Goal: Complete application form

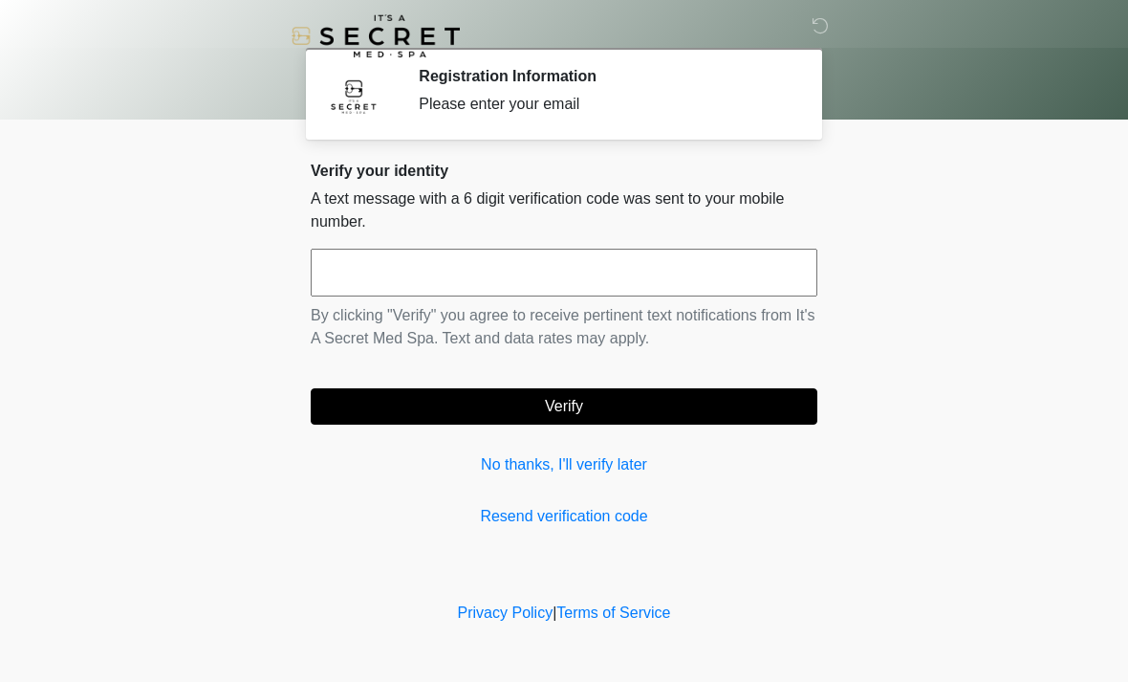
click at [654, 257] on input "text" at bounding box center [564, 273] width 507 height 48
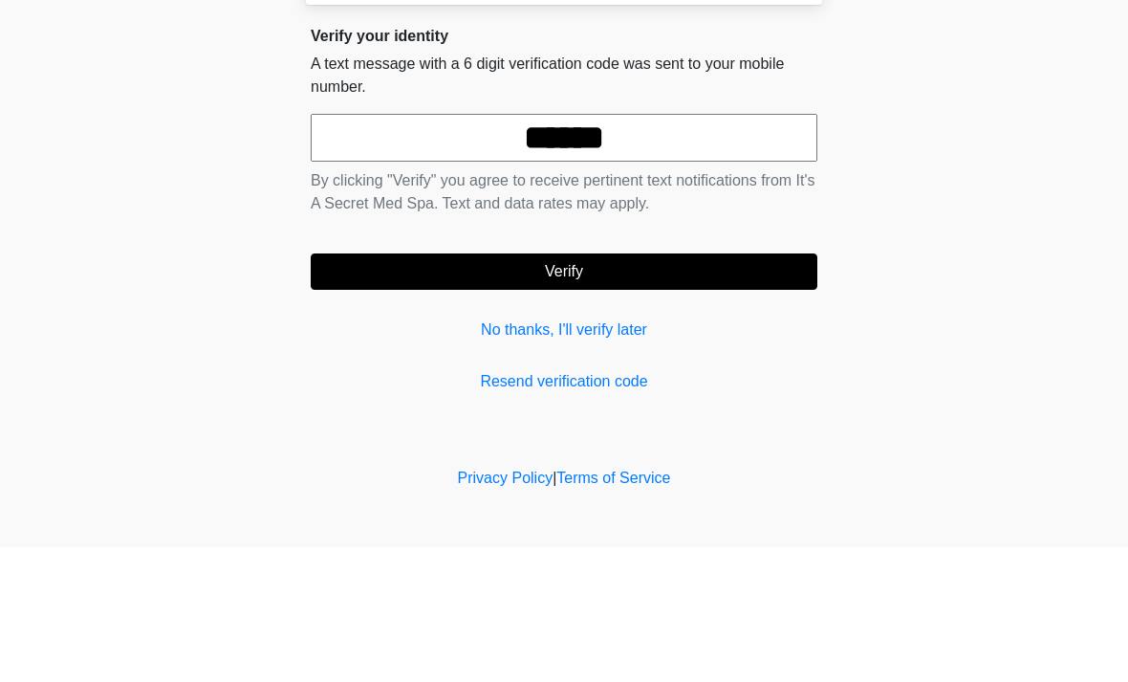
type input "******"
click at [612, 388] on button "Verify" at bounding box center [564, 406] width 507 height 36
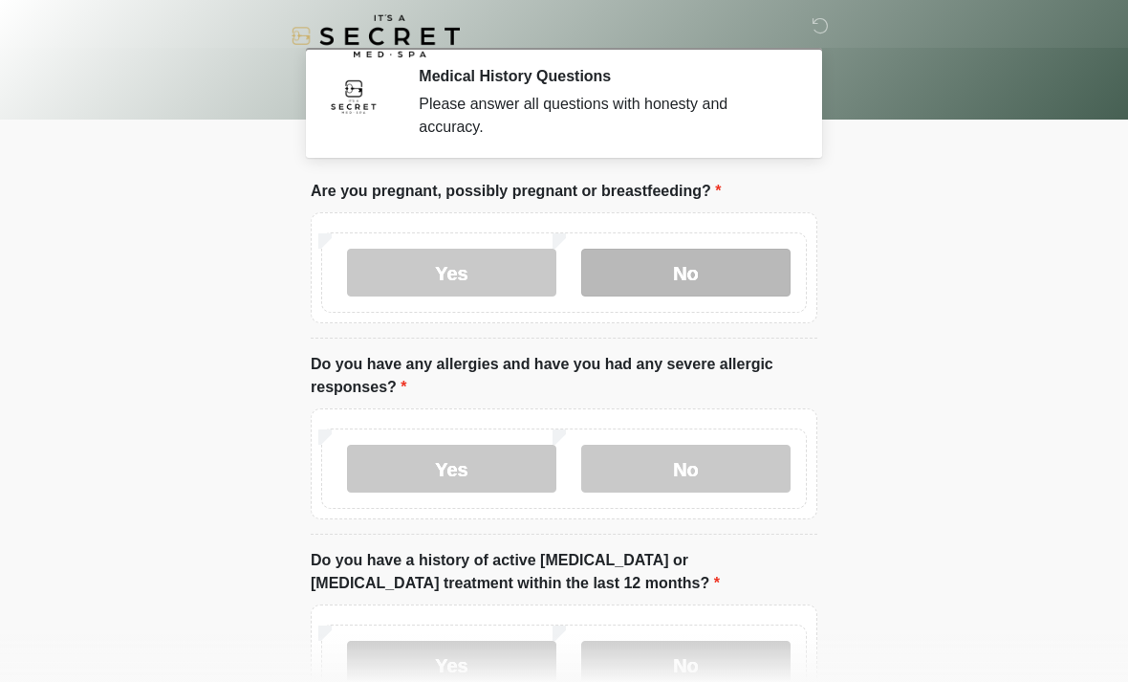
click at [745, 271] on label "No" at bounding box center [685, 273] width 209 height 48
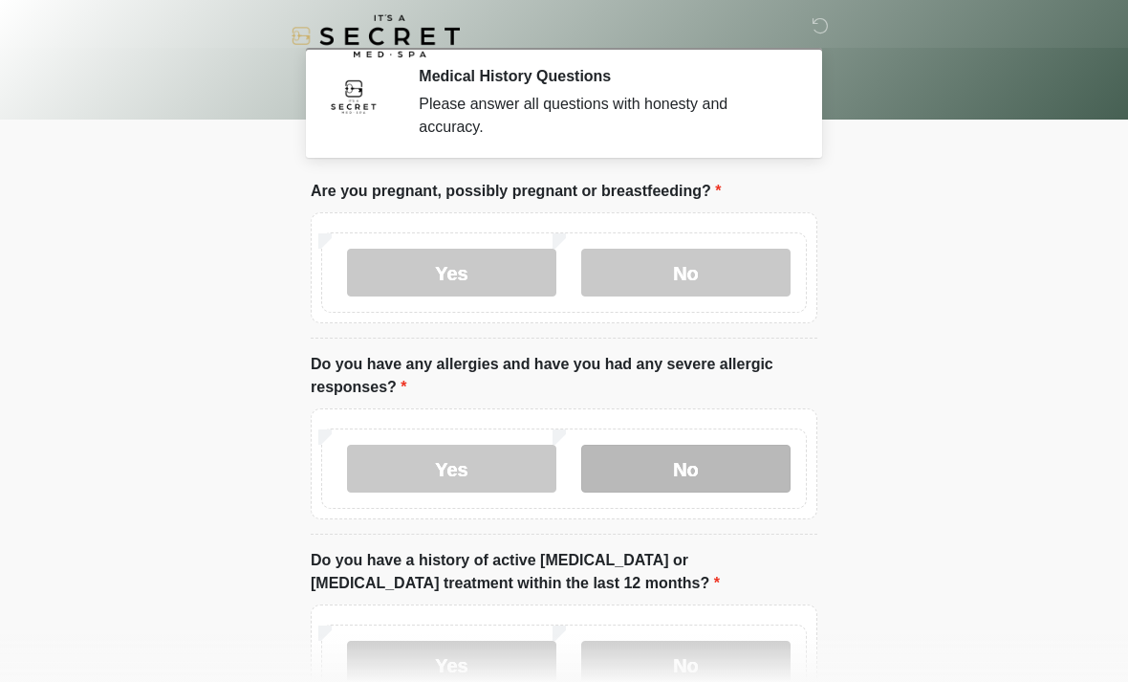
click at [678, 468] on label "No" at bounding box center [685, 469] width 209 height 48
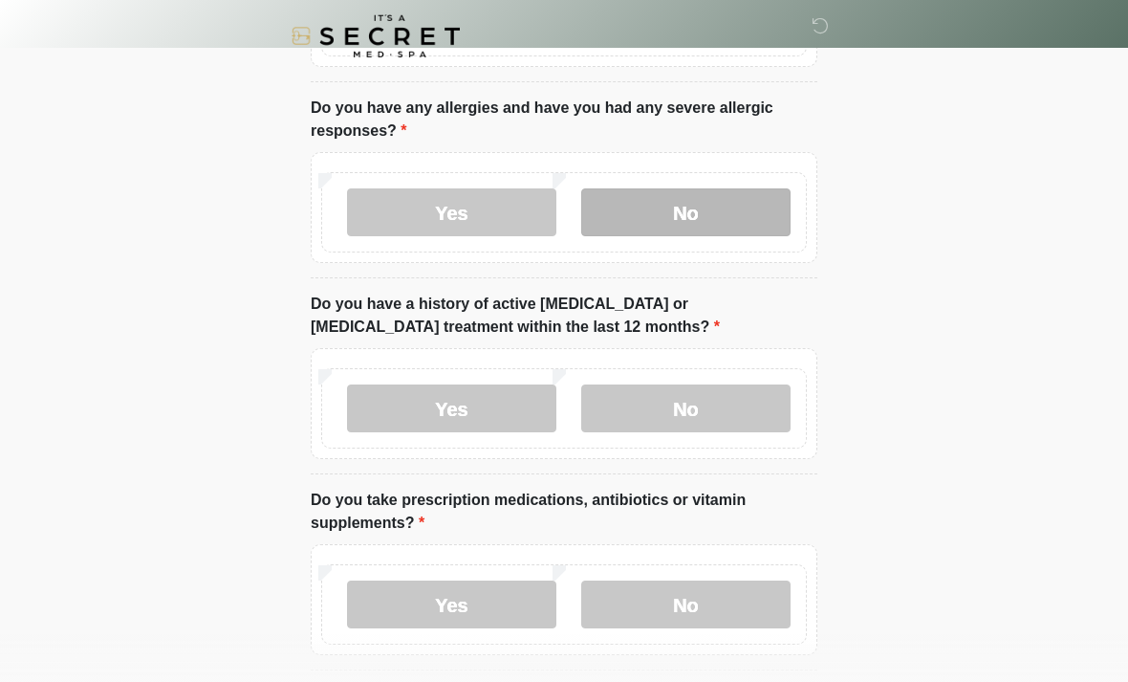
scroll to position [262, 0]
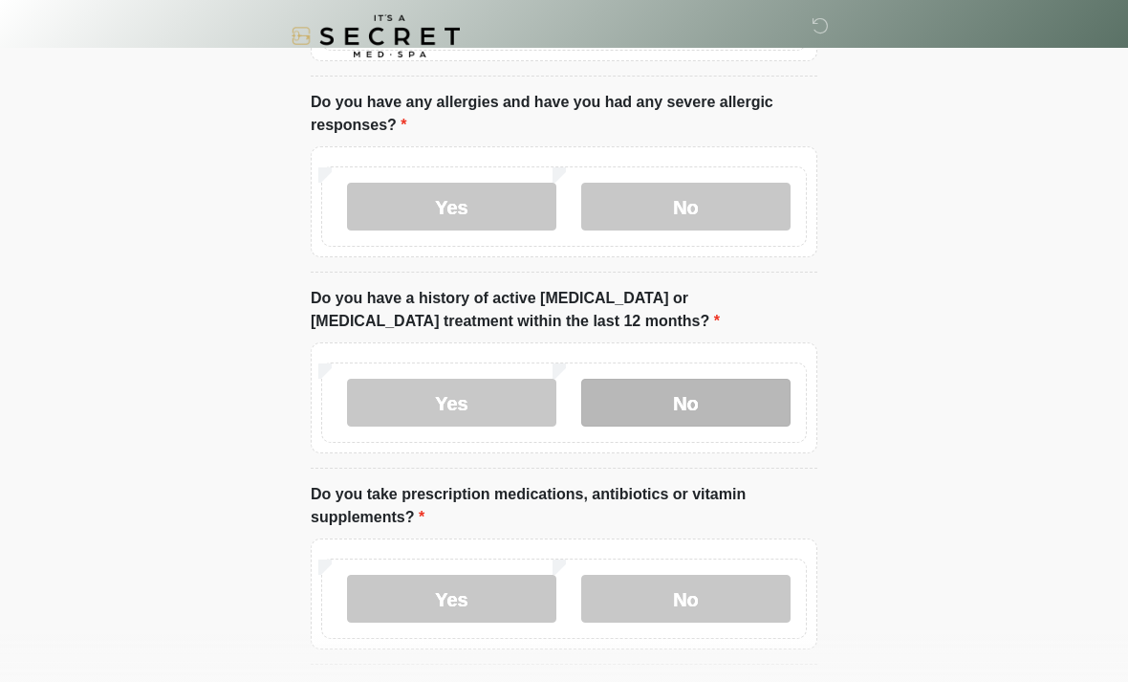
click at [733, 408] on label "No" at bounding box center [685, 403] width 209 height 48
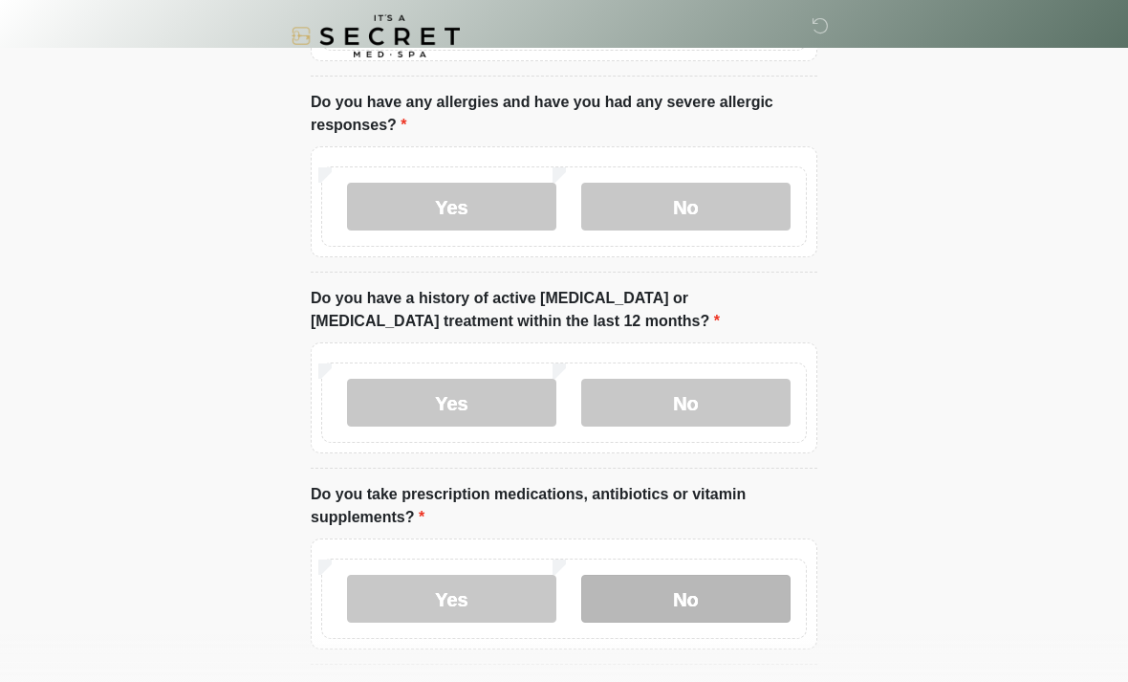
click at [697, 606] on label "No" at bounding box center [685, 599] width 209 height 48
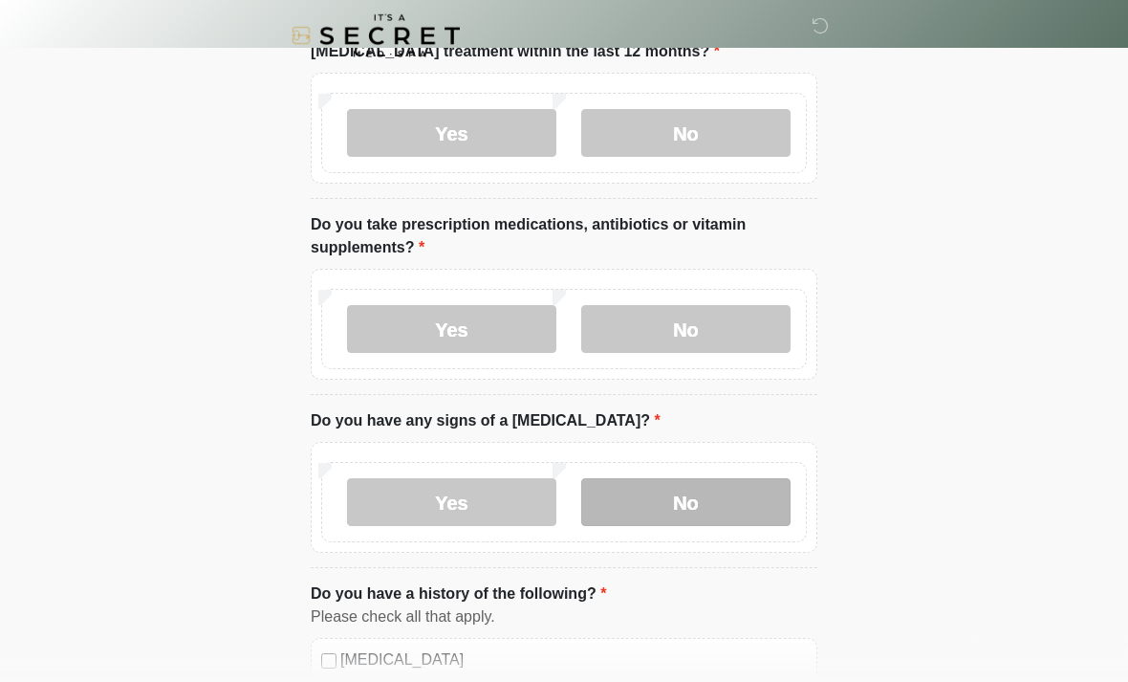
click at [710, 512] on label "No" at bounding box center [685, 503] width 209 height 48
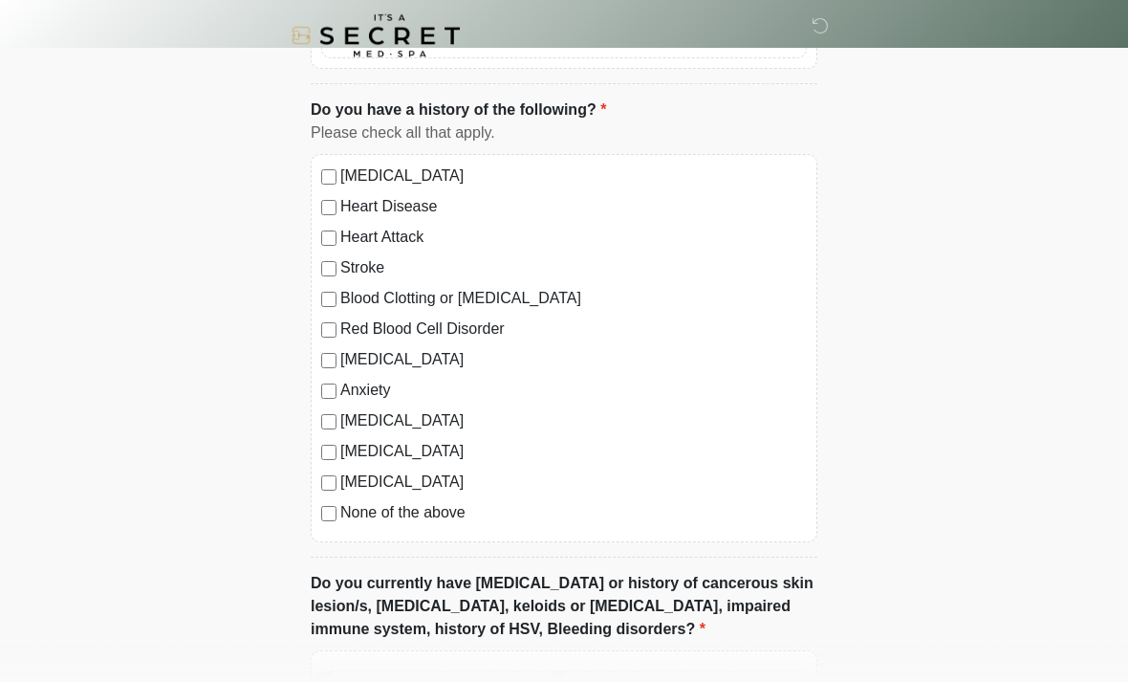
scroll to position [1013, 0]
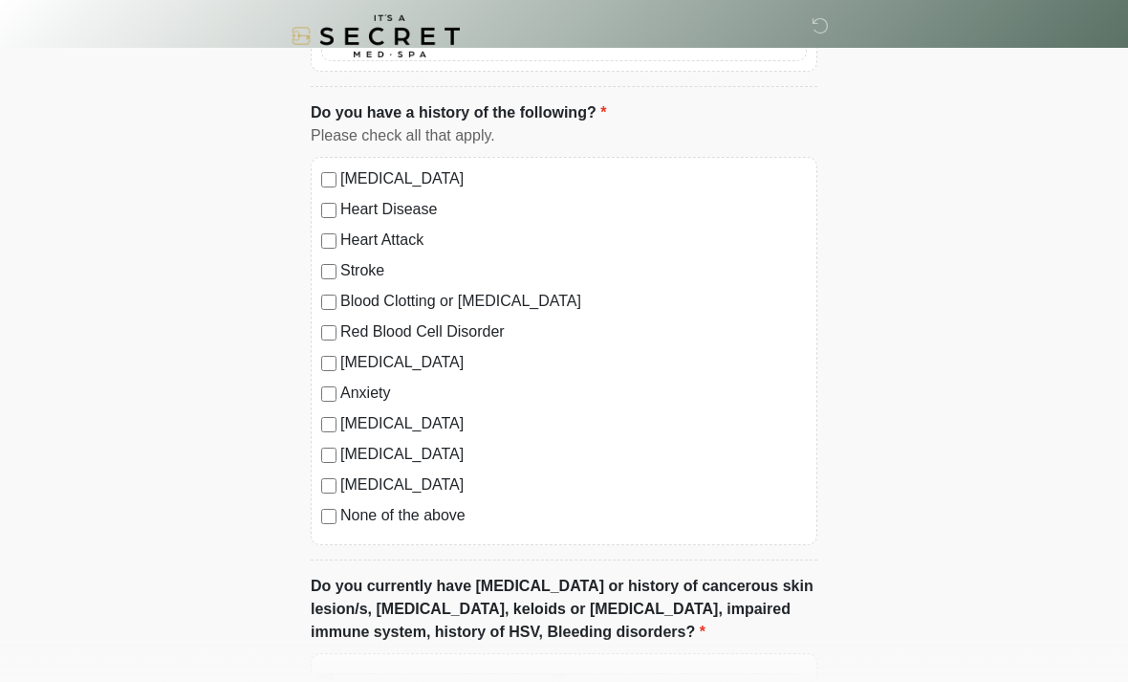
click at [318, 523] on div "High Blood Pressure Heart Disease Heart Attack Stroke Blood Clotting or Bleedin…" at bounding box center [564, 351] width 507 height 388
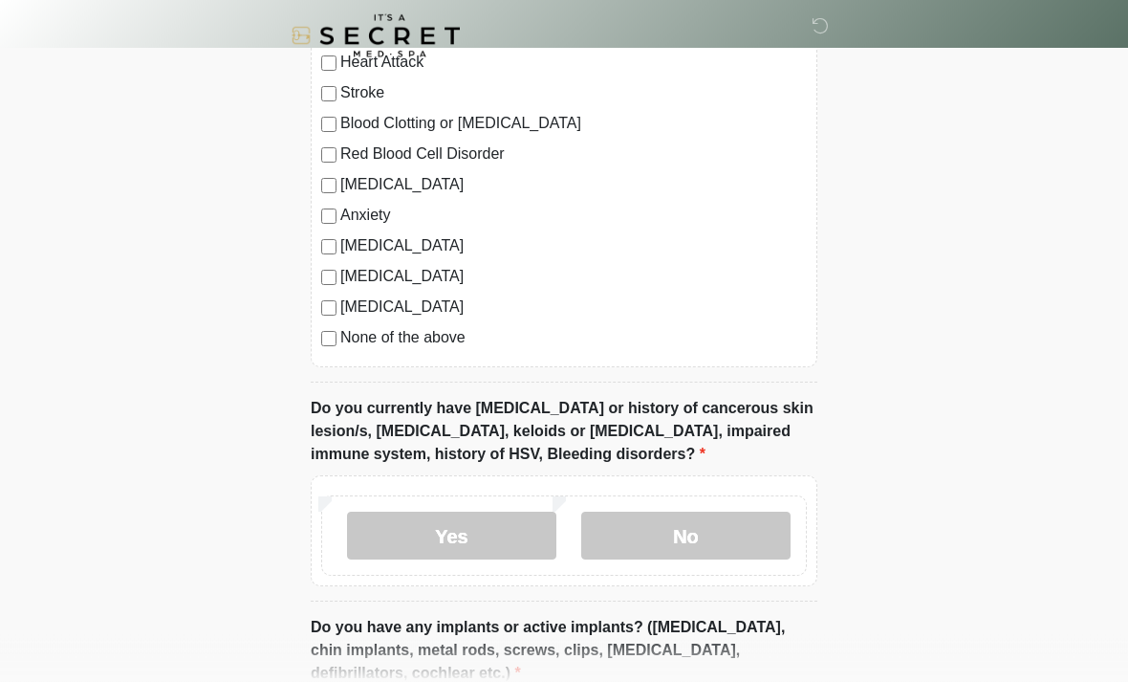
scroll to position [1221, 0]
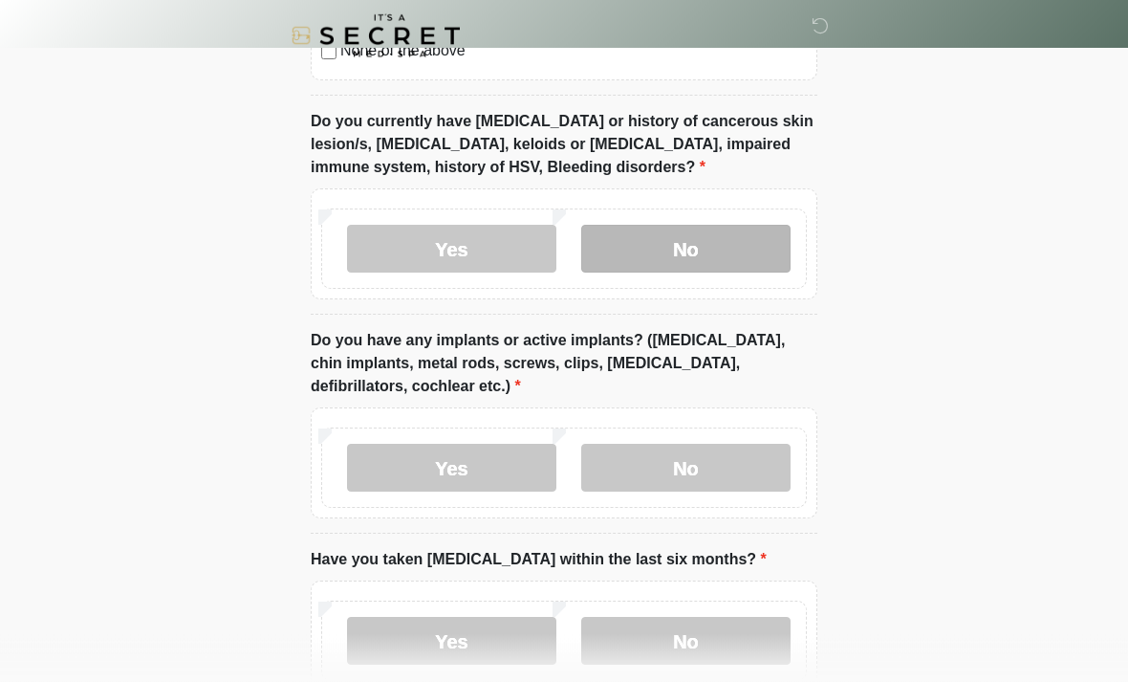
click at [761, 262] on label "No" at bounding box center [685, 250] width 209 height 48
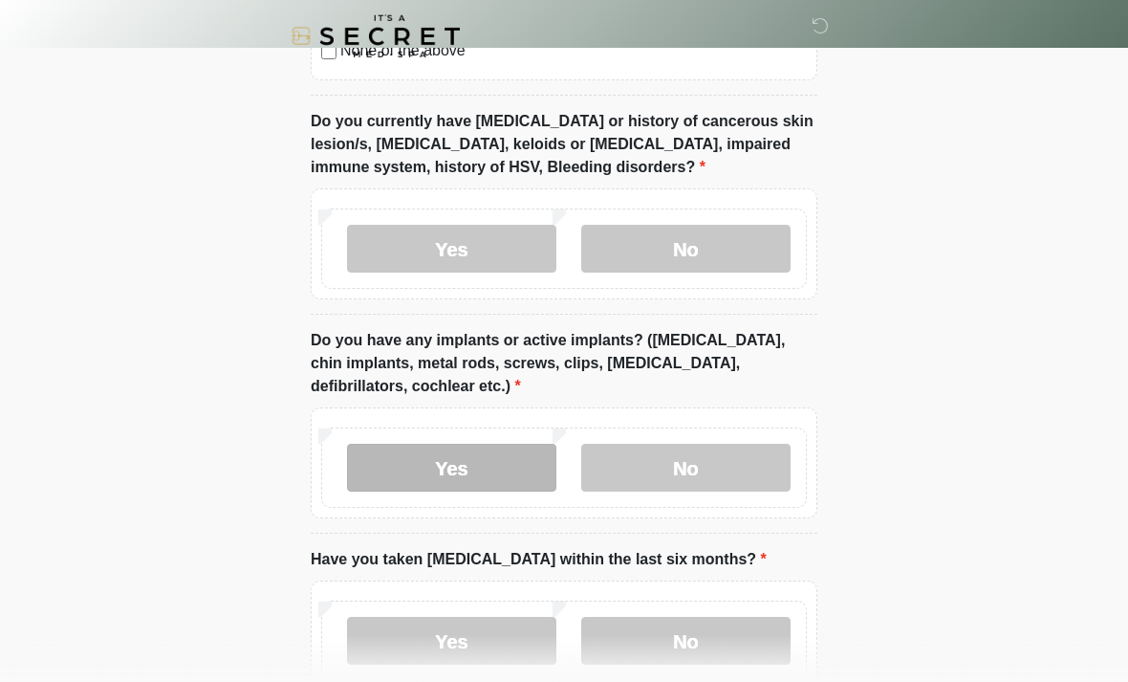
click at [503, 467] on label "Yes" at bounding box center [451, 468] width 209 height 48
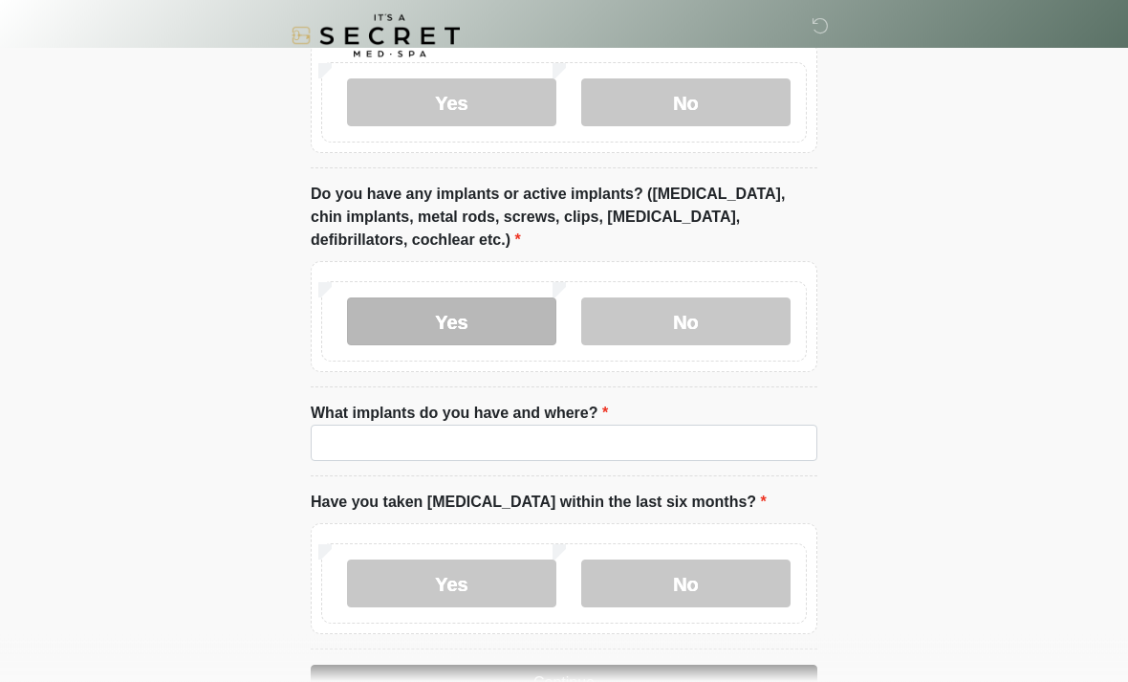
scroll to position [1622, 0]
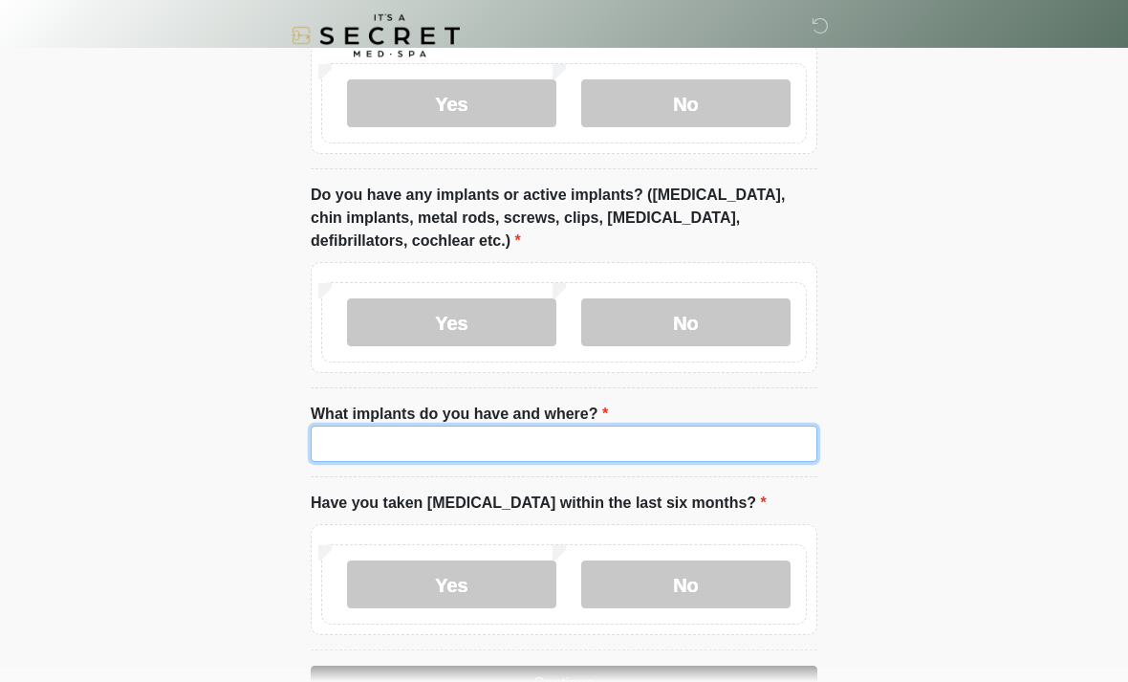
click at [677, 446] on input "What implants do you have and where?" at bounding box center [564, 444] width 507 height 36
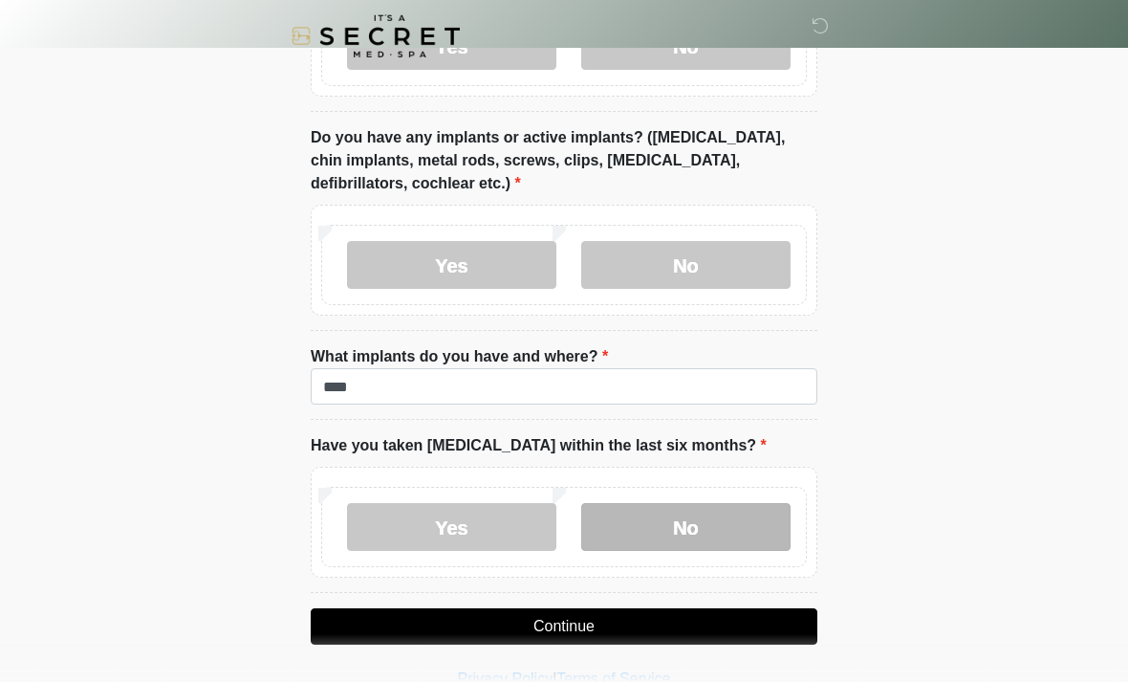
click at [736, 515] on label "No" at bounding box center [685, 527] width 209 height 48
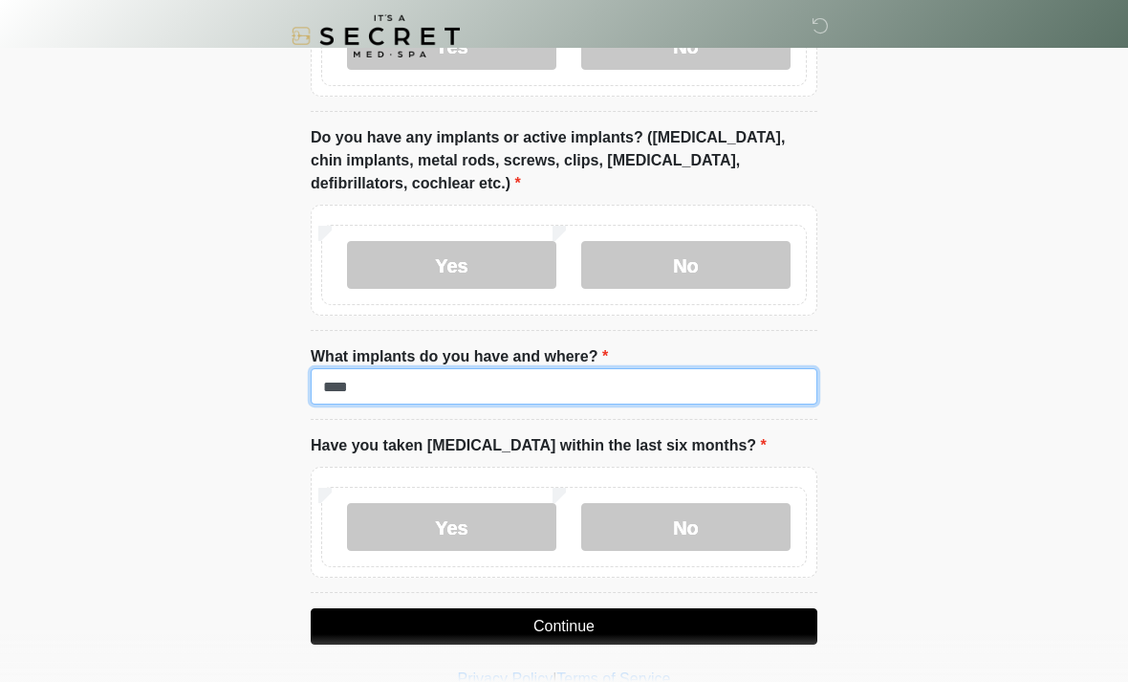
click at [686, 381] on input "****" at bounding box center [564, 386] width 507 height 36
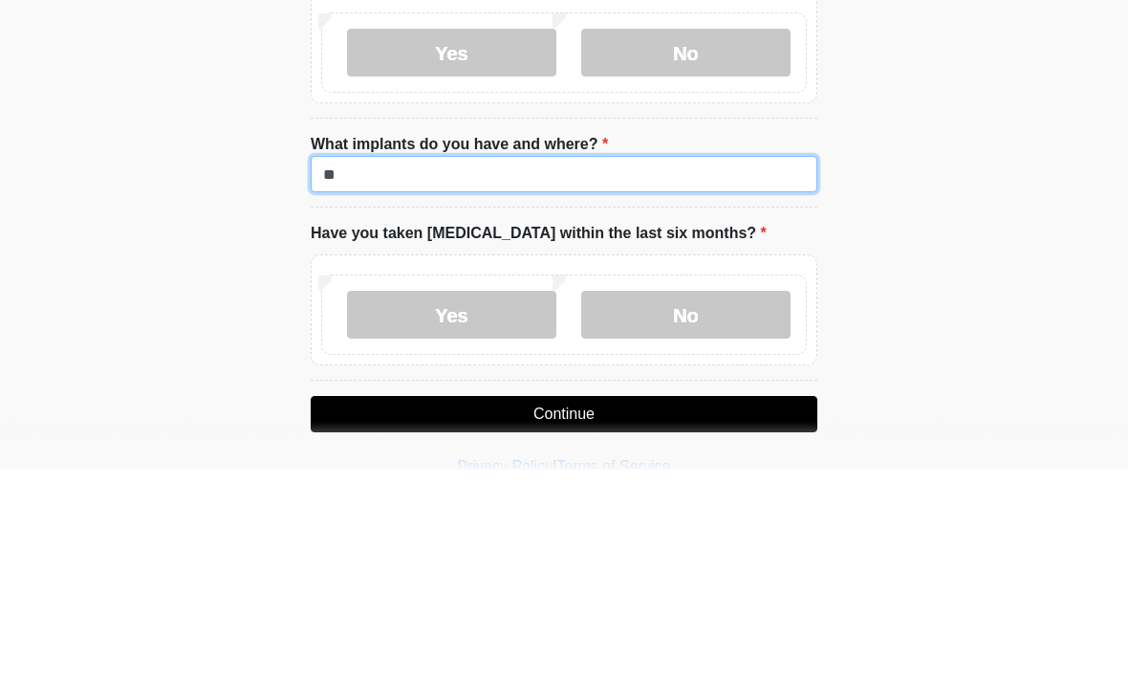
type input "*"
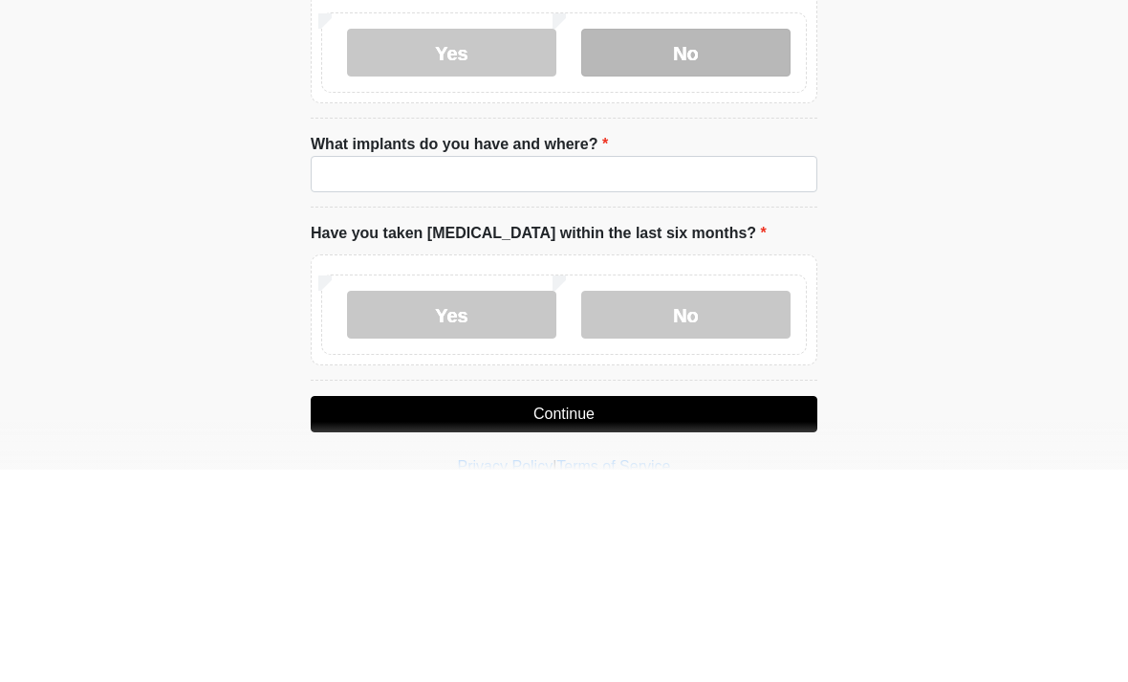
click at [760, 241] on label "No" at bounding box center [685, 265] width 209 height 48
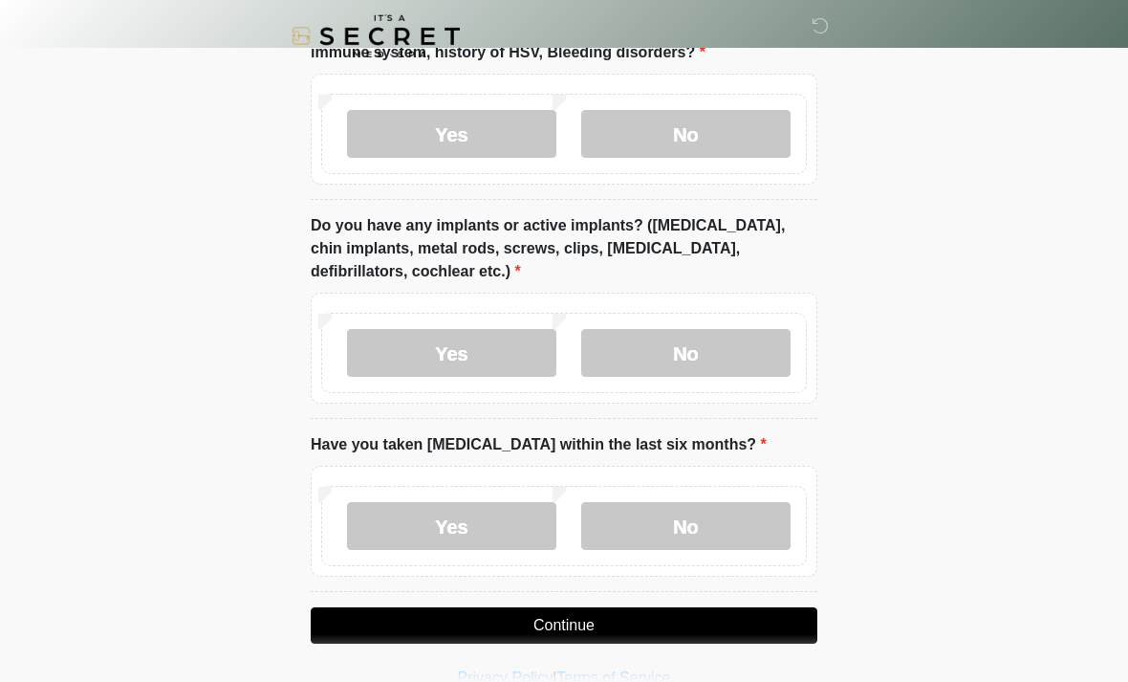
click at [733, 615] on button "Continue" at bounding box center [564, 625] width 507 height 36
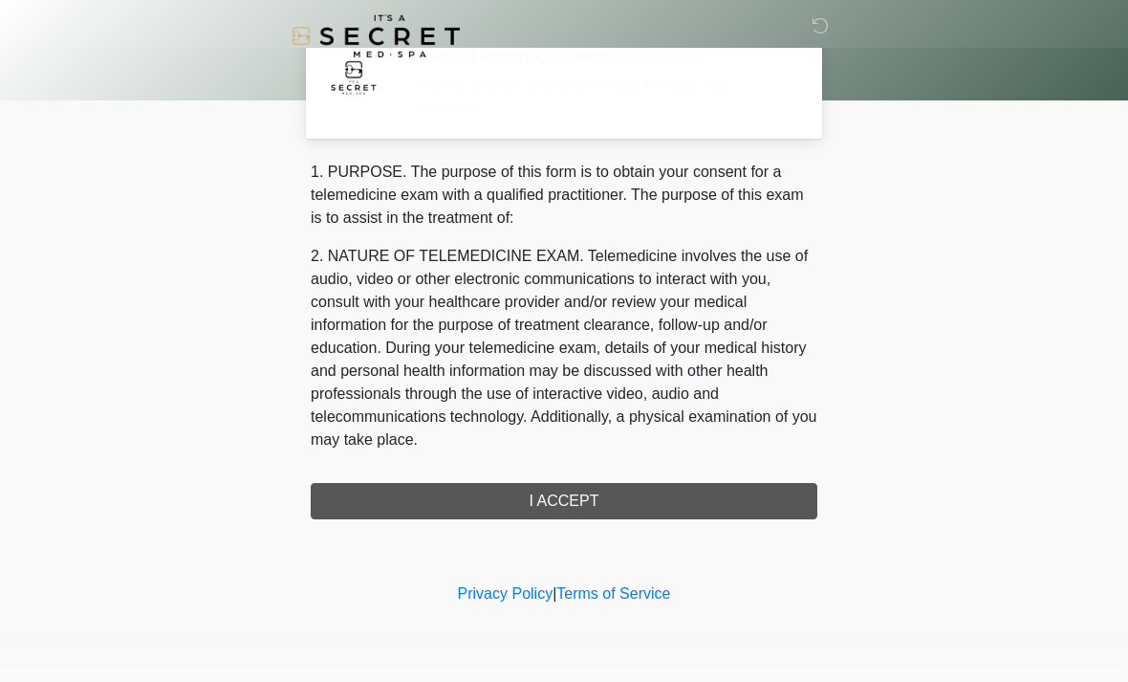
scroll to position [0, 0]
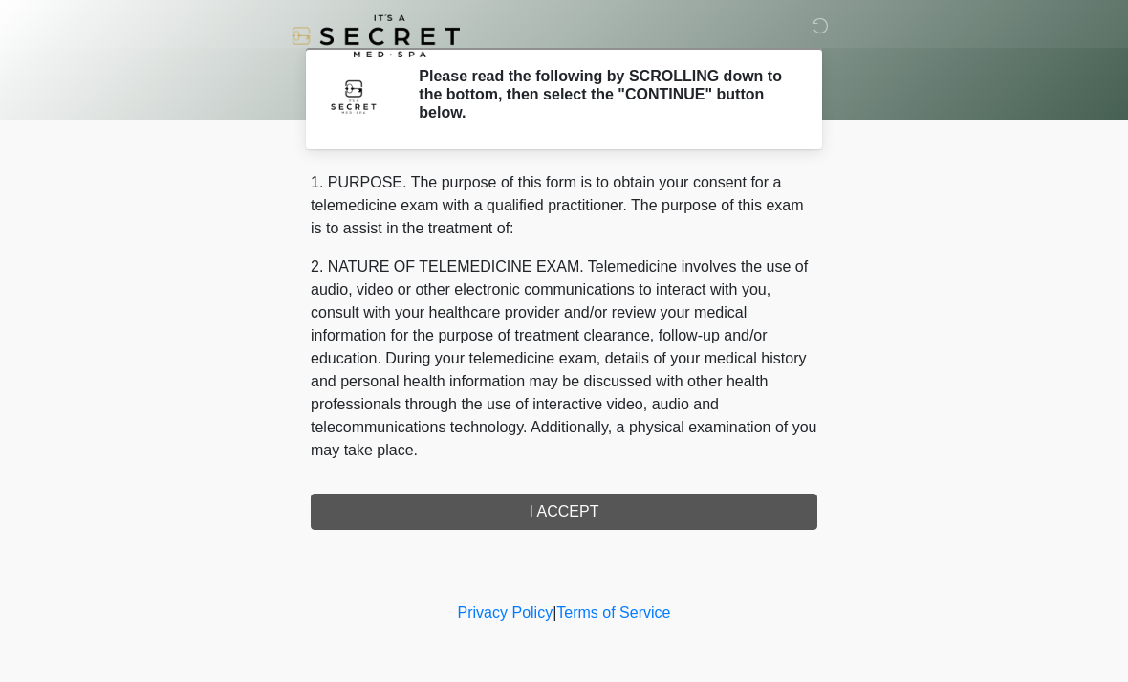
click at [620, 504] on div "1. PURPOSE. The purpose of this form is to obtain your consent for a telemedici…" at bounding box center [564, 350] width 507 height 359
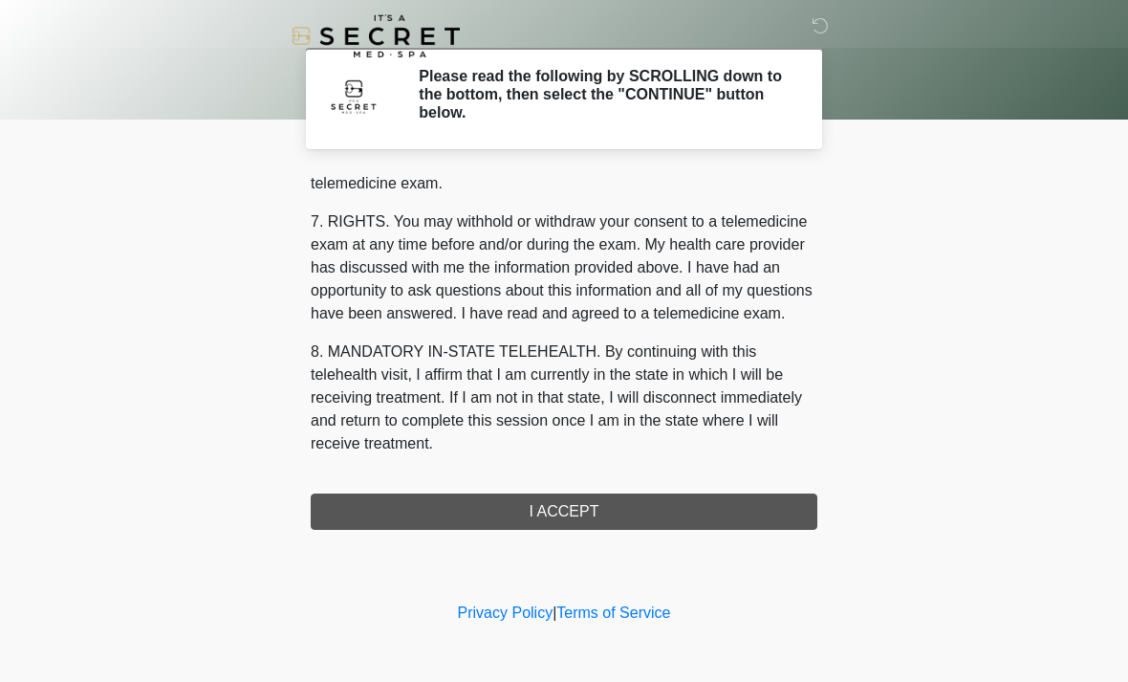
scroll to position [810, 0]
click at [602, 511] on button "I ACCEPT" at bounding box center [564, 511] width 507 height 36
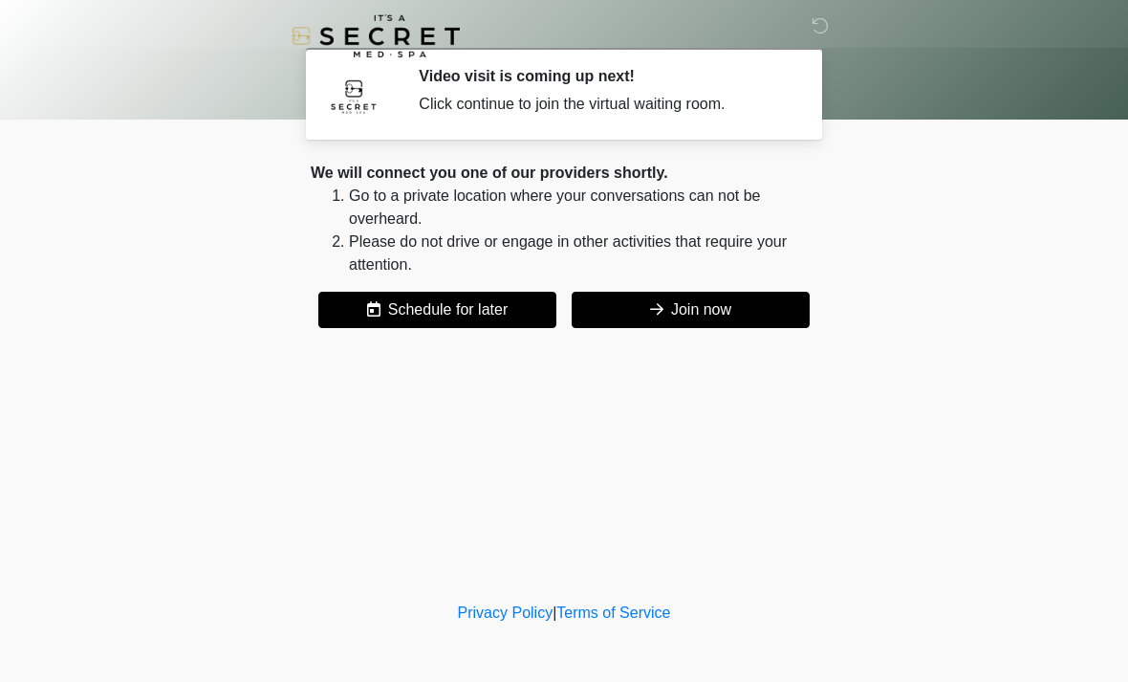
click at [746, 307] on button "Join now" at bounding box center [691, 310] width 238 height 36
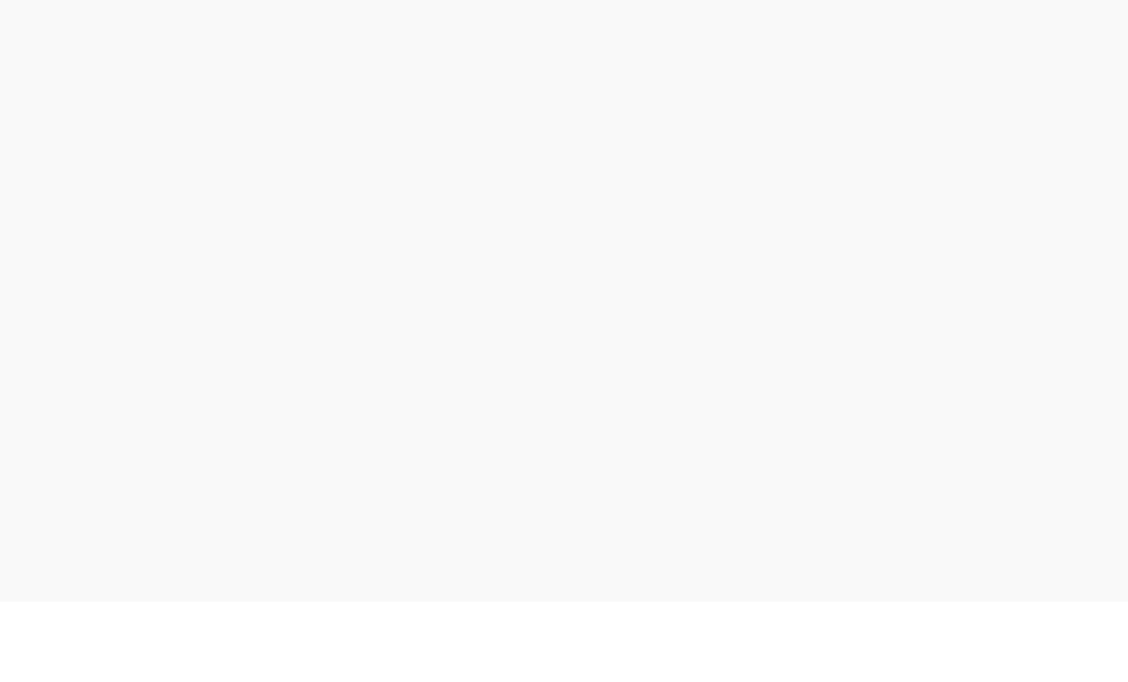
scroll to position [6, 0]
